Goal: Task Accomplishment & Management: Manage account settings

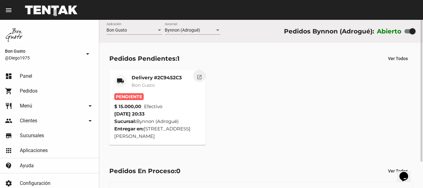
click at [200, 76] on mat-icon "open_in_new" at bounding box center [200, 76] width 6 height 6
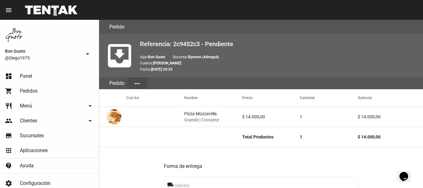
scroll to position [277, 0]
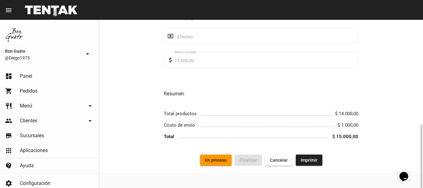
click at [220, 157] on button "En proceso" at bounding box center [216, 160] width 32 height 11
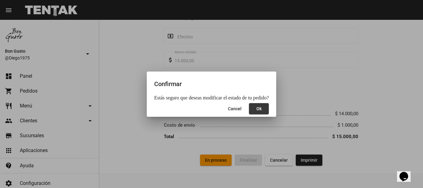
drag, startPoint x: 260, startPoint y: 108, endPoint x: 249, endPoint y: 111, distance: 11.9
click at [260, 109] on button "Ok" at bounding box center [259, 108] width 20 height 11
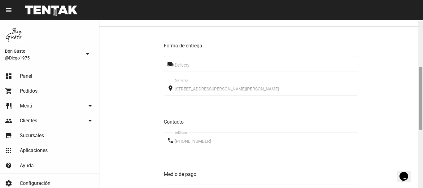
scroll to position [121, 0]
drag, startPoint x: 420, startPoint y: 50, endPoint x: 423, endPoint y: 96, distance: 46.0
click at [423, 96] on div at bounding box center [421, 104] width 5 height 168
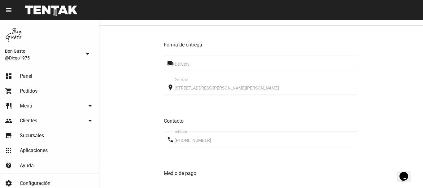
scroll to position [277, 0]
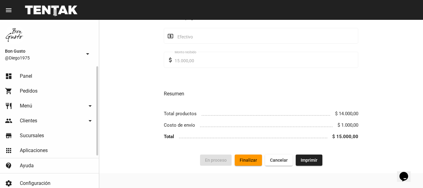
click at [40, 79] on link "dashboard Panel" at bounding box center [49, 76] width 99 height 15
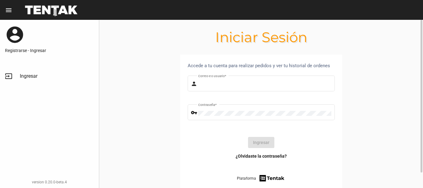
type input "diego1975"
click at [266, 144] on button "Ingresar" at bounding box center [261, 142] width 26 height 11
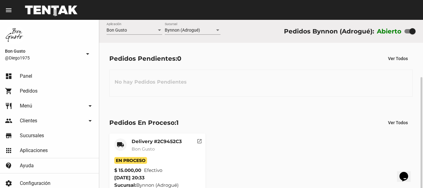
scroll to position [31, 0]
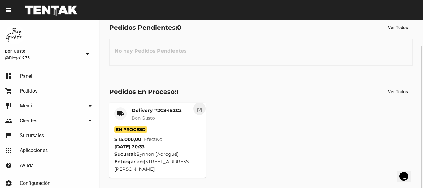
click at [202, 109] on mat-icon "open_in_new" at bounding box center [200, 110] width 6 height 6
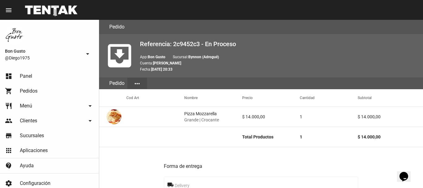
scroll to position [277, 0]
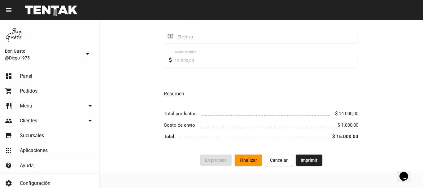
click at [253, 162] on span "Finalizar" at bounding box center [248, 160] width 17 height 5
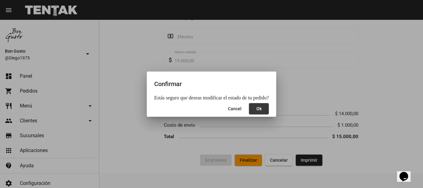
click at [264, 108] on button "Ok" at bounding box center [259, 108] width 20 height 11
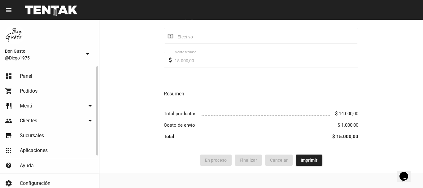
click at [46, 75] on link "dashboard Panel" at bounding box center [49, 76] width 99 height 15
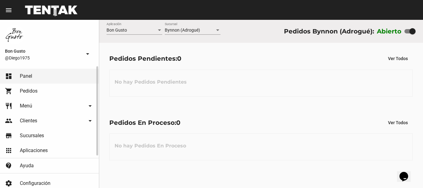
click at [28, 88] on span "Pedidos" at bounding box center [29, 91] width 18 height 6
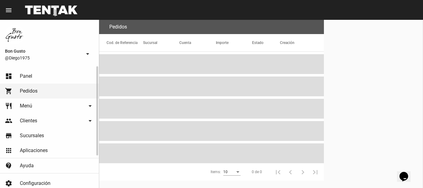
click at [28, 82] on link "dashboard Panel" at bounding box center [49, 76] width 99 height 15
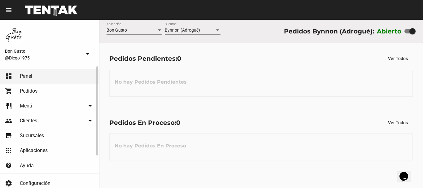
click at [30, 91] on span "Pedidos" at bounding box center [29, 91] width 18 height 6
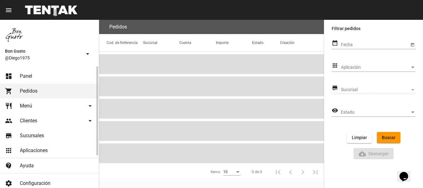
click at [33, 75] on link "dashboard Panel" at bounding box center [49, 76] width 99 height 15
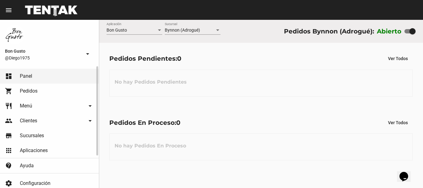
click at [29, 89] on span "Pedidos" at bounding box center [29, 91] width 18 height 6
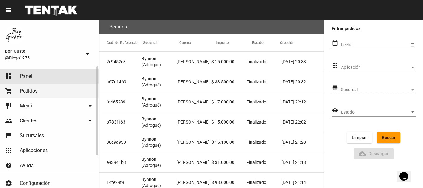
click at [31, 75] on span "Panel" at bounding box center [26, 76] width 12 height 6
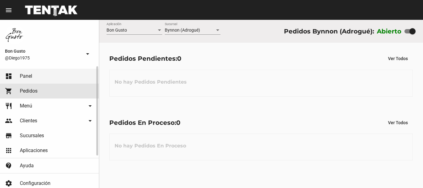
click at [34, 91] on span "Pedidos" at bounding box center [29, 91] width 18 height 6
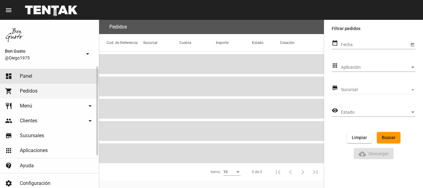
click at [32, 79] on link "dashboard Panel" at bounding box center [49, 76] width 99 height 15
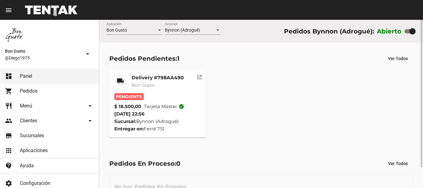
click at [200, 75] on mat-icon "open_in_new" at bounding box center [200, 76] width 6 height 6
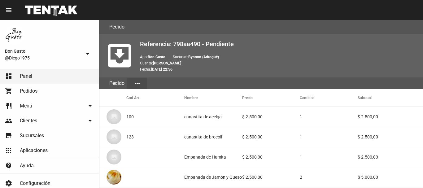
scroll to position [382, 0]
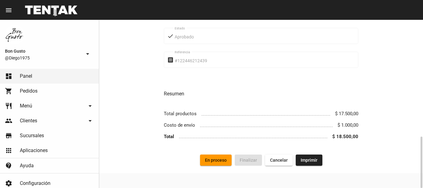
click at [211, 159] on span "En proceso" at bounding box center [216, 160] width 22 height 5
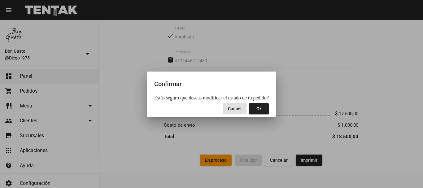
click at [257, 111] on span "Ok" at bounding box center [259, 108] width 5 height 5
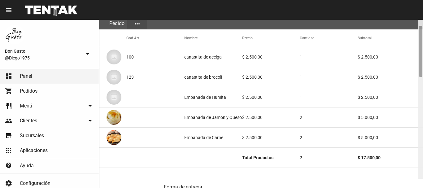
scroll to position [66, 0]
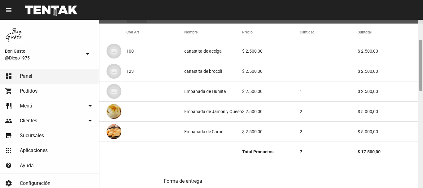
drag, startPoint x: 421, startPoint y: 37, endPoint x: 419, endPoint y: 55, distance: 17.9
click at [419, 55] on div at bounding box center [421, 104] width 5 height 168
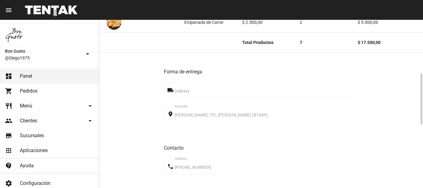
scroll to position [0, 0]
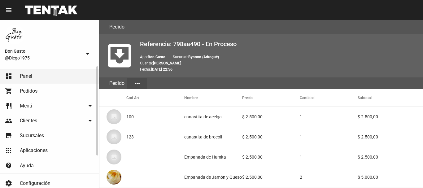
click at [47, 94] on link "shopping_cart Pedidos" at bounding box center [49, 91] width 99 height 15
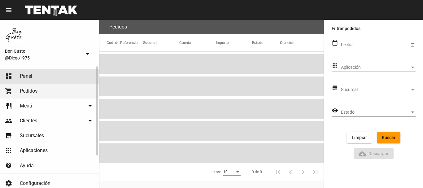
click at [40, 77] on link "dashboard Panel" at bounding box center [49, 76] width 99 height 15
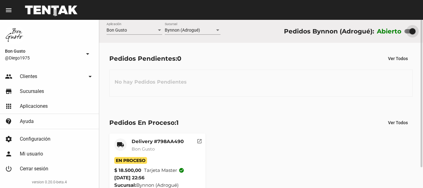
click at [411, 29] on div at bounding box center [413, 31] width 6 height 6
click at [408, 33] on input "checkbox" at bounding box center [407, 33] width 0 height 0
checkbox input "false"
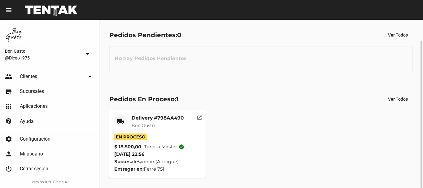
click at [200, 117] on mat-icon "open_in_new" at bounding box center [200, 117] width 6 height 6
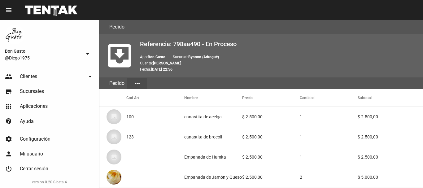
scroll to position [382, 0]
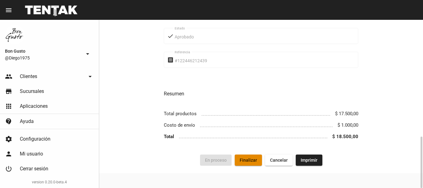
click at [244, 161] on span "Finalizar" at bounding box center [248, 160] width 17 height 5
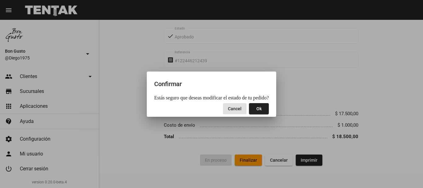
click at [249, 112] on button "Ok" at bounding box center [259, 108] width 20 height 11
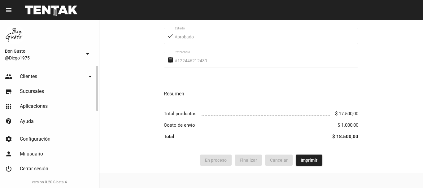
scroll to position [0, 0]
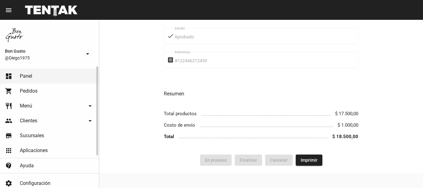
click at [38, 93] on link "shopping_cart Pedidos" at bounding box center [49, 91] width 99 height 15
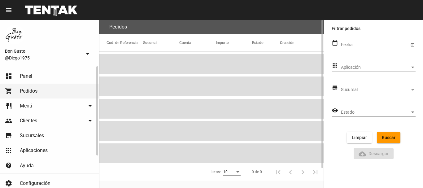
click at [38, 78] on link "dashboard Panel" at bounding box center [49, 76] width 99 height 15
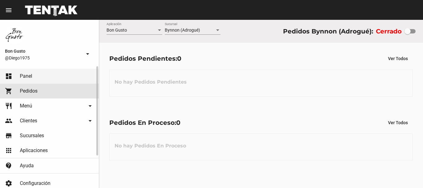
click at [38, 90] on link "shopping_cart Pedidos" at bounding box center [49, 91] width 99 height 15
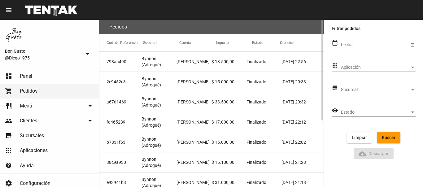
click at [235, 64] on mat-cell "$ 18.500,00" at bounding box center [229, 62] width 35 height 20
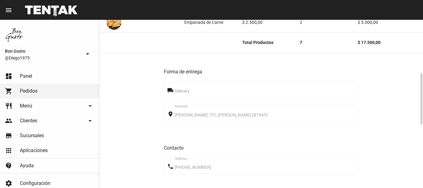
scroll to position [382, 0]
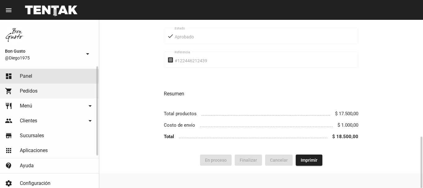
click at [27, 75] on span "Panel" at bounding box center [26, 76] width 12 height 6
